Goal: Information Seeking & Learning: Learn about a topic

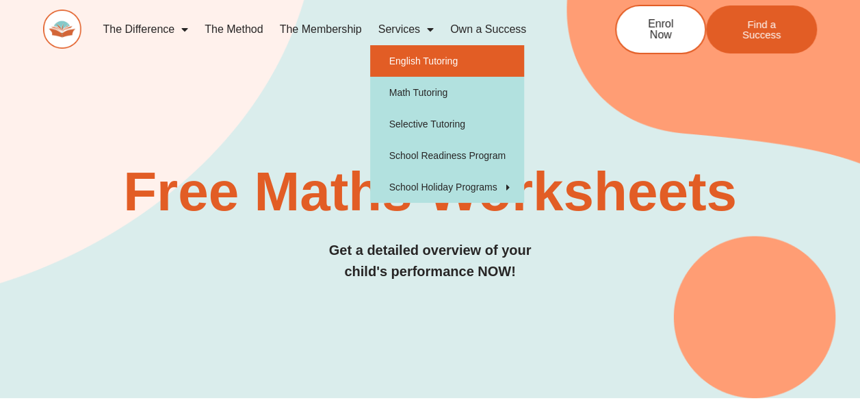
click at [444, 57] on link "English Tutoring" at bounding box center [447, 60] width 154 height 31
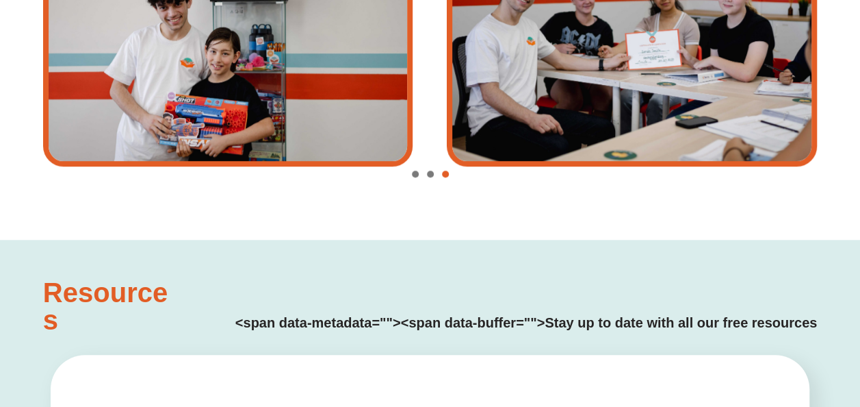
scroll to position [3175, 0]
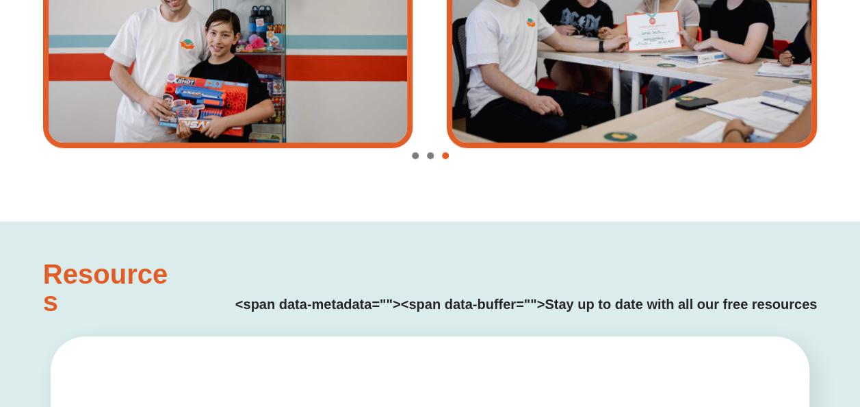
type input "*"
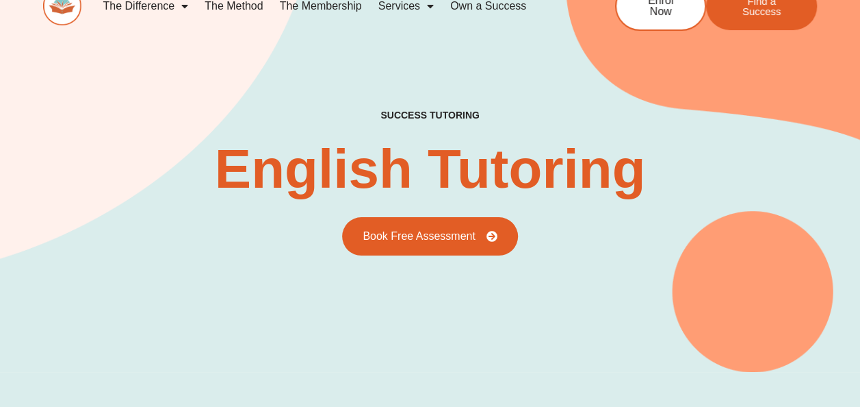
scroll to position [0, 0]
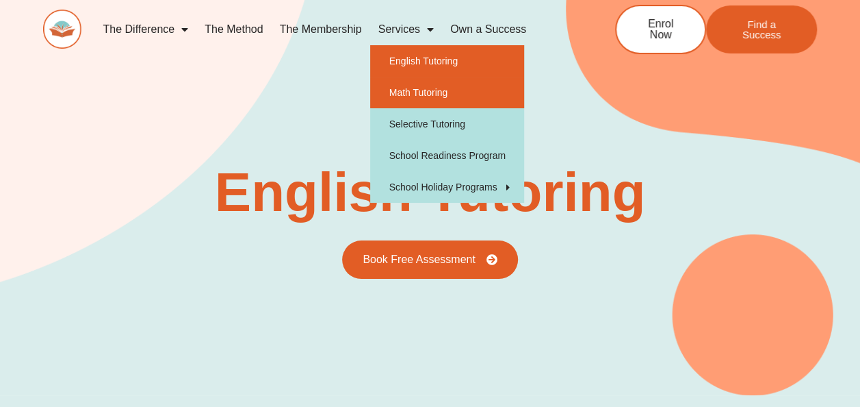
click at [424, 89] on link "Math Tutoring" at bounding box center [447, 92] width 154 height 31
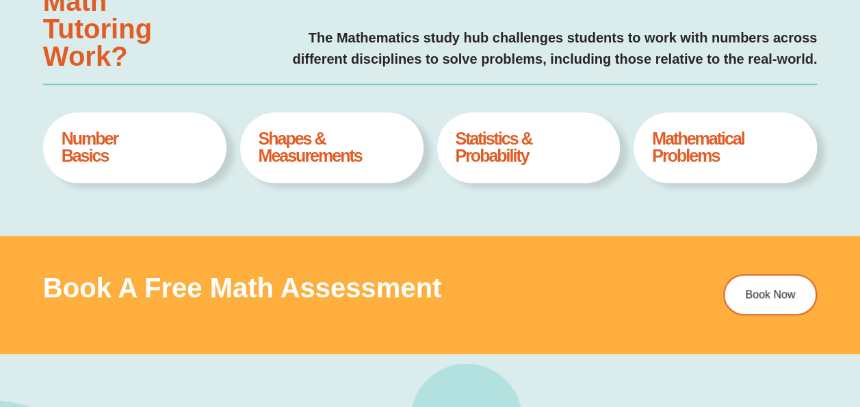
scroll to position [593, 0]
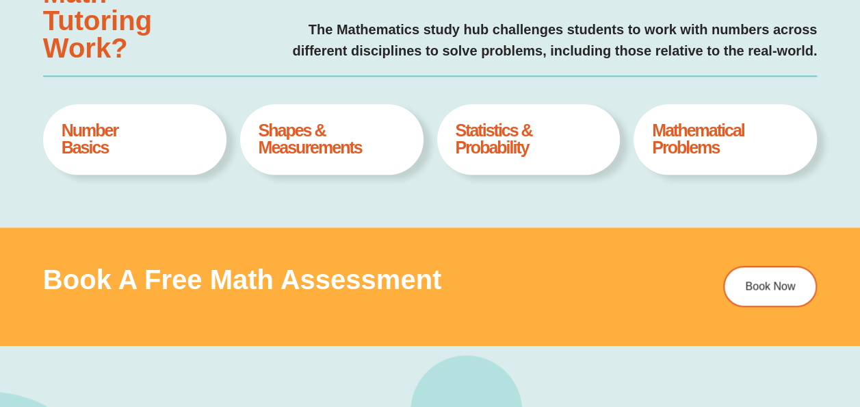
type input "*"
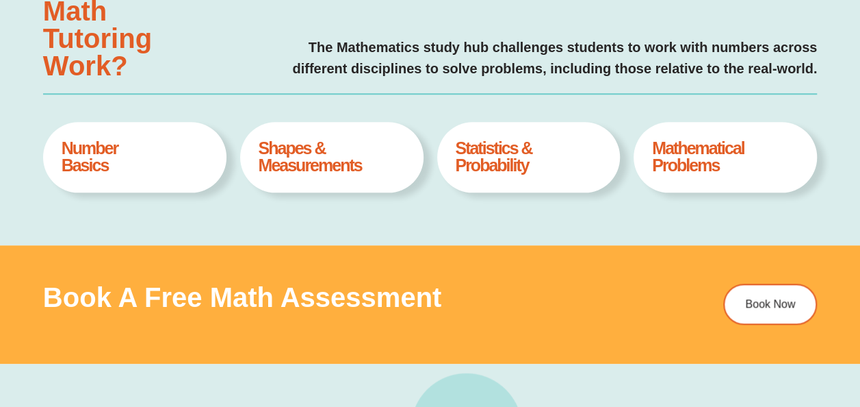
scroll to position [584, 0]
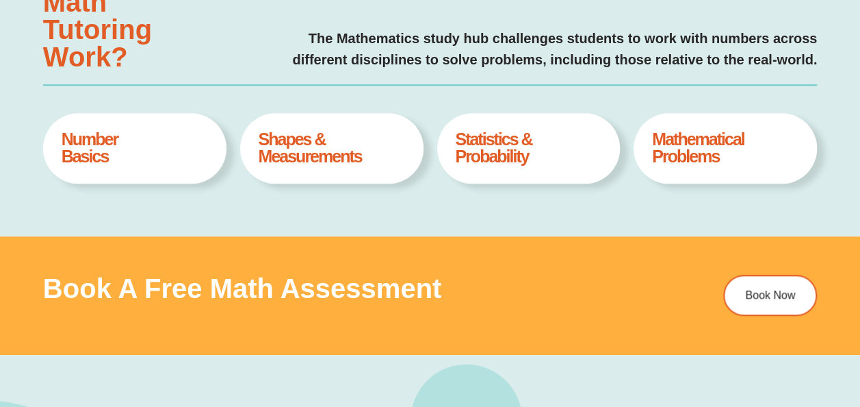
click at [495, 151] on h4 "Statistics & Probability" at bounding box center [528, 148] width 146 height 34
